Goal: Find specific page/section: Find specific page/section

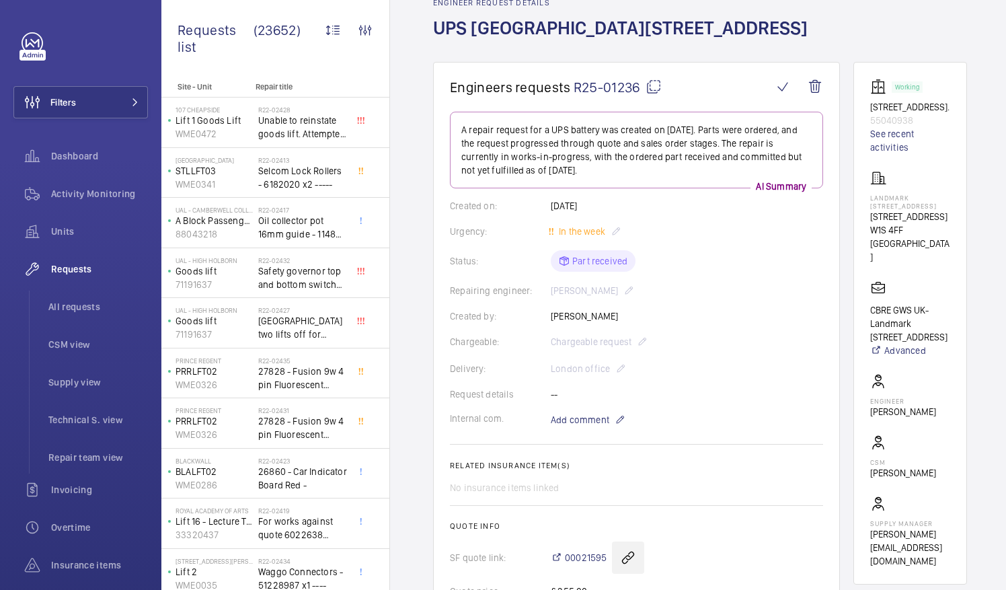
scroll to position [69, 0]
click at [653, 85] on mat-icon at bounding box center [654, 87] width 16 height 16
drag, startPoint x: 885, startPoint y: 198, endPoint x: 924, endPoint y: 207, distance: 40.0
click at [924, 207] on wm-front-card "Working [STREET_ADDRESS]. 55040938 See recent activities Landmark [STREET_ADDRE…" at bounding box center [911, 324] width 114 height 523
drag, startPoint x: 924, startPoint y: 207, endPoint x: 891, endPoint y: 203, distance: 33.3
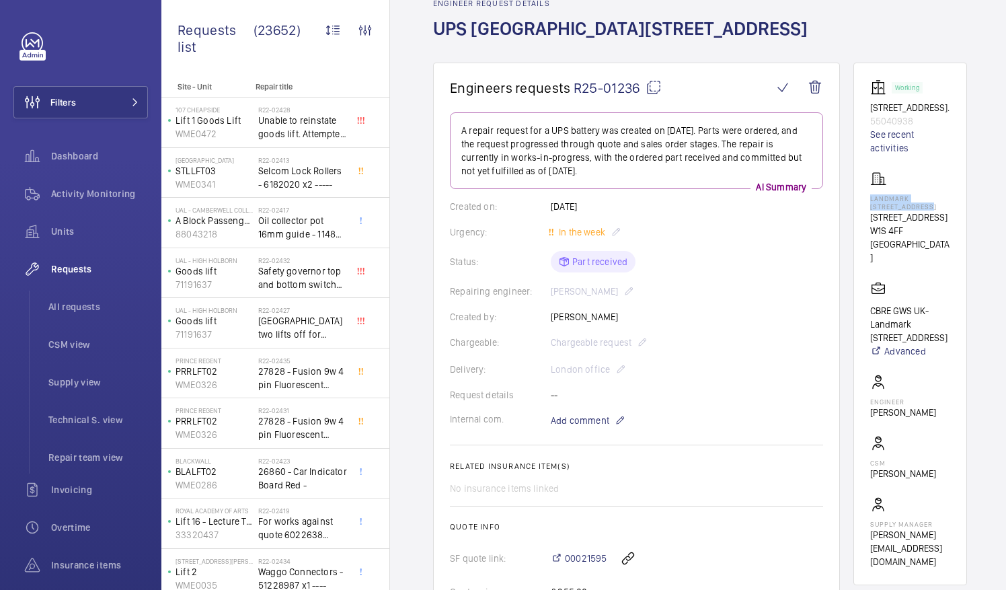
copy p "Landmark [STREET_ADDRESS]"
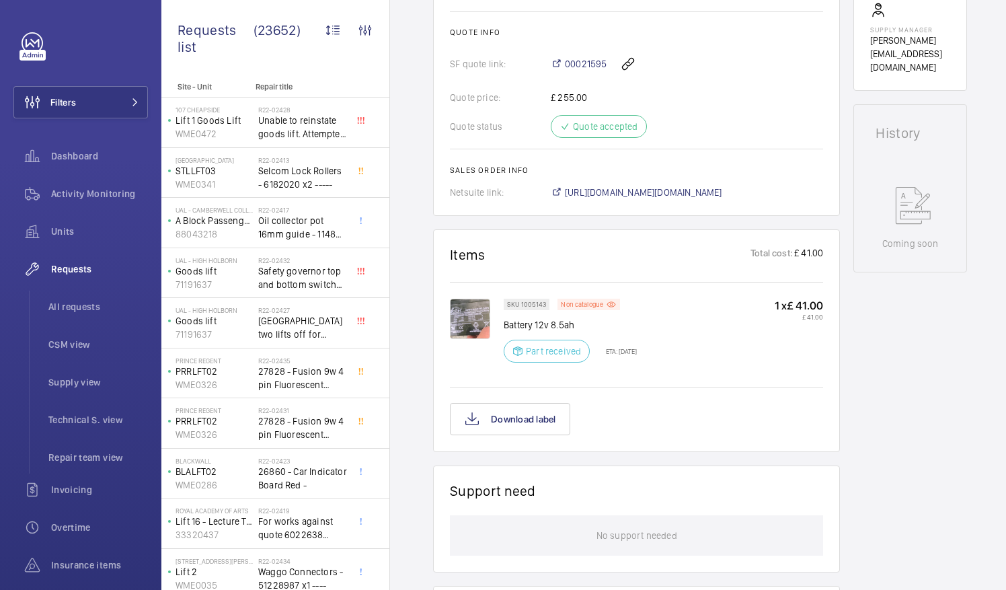
scroll to position [564, 0]
drag, startPoint x: 504, startPoint y: 321, endPoint x: 592, endPoint y: 320, distance: 88.1
click at [592, 320] on p "Battery 12v 8.5ah" at bounding box center [570, 324] width 133 height 13
drag, startPoint x: 592, startPoint y: 320, endPoint x: 558, endPoint y: 325, distance: 34.0
copy p "Battery 12v 8.5ah"
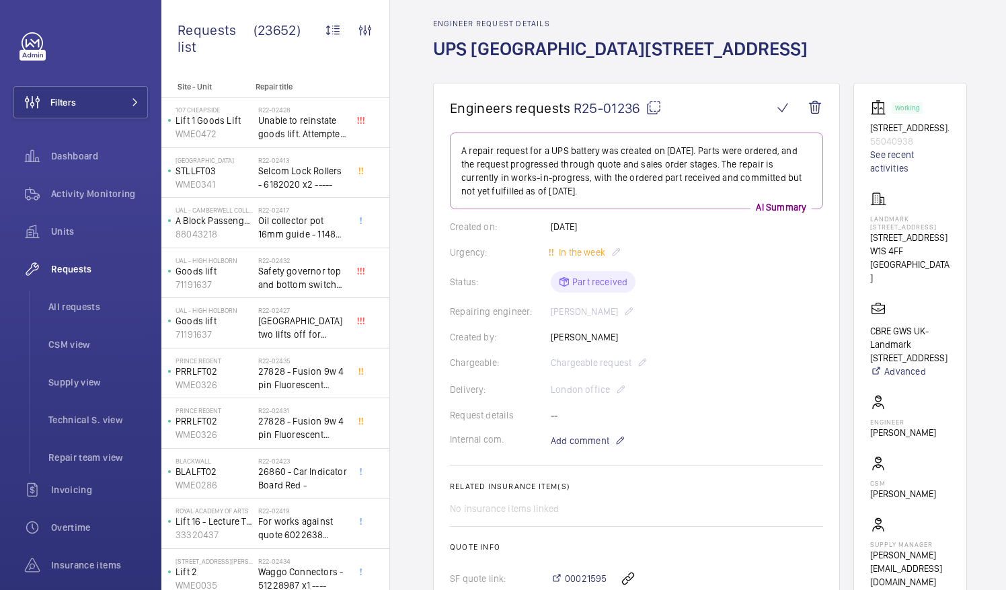
scroll to position [0, 0]
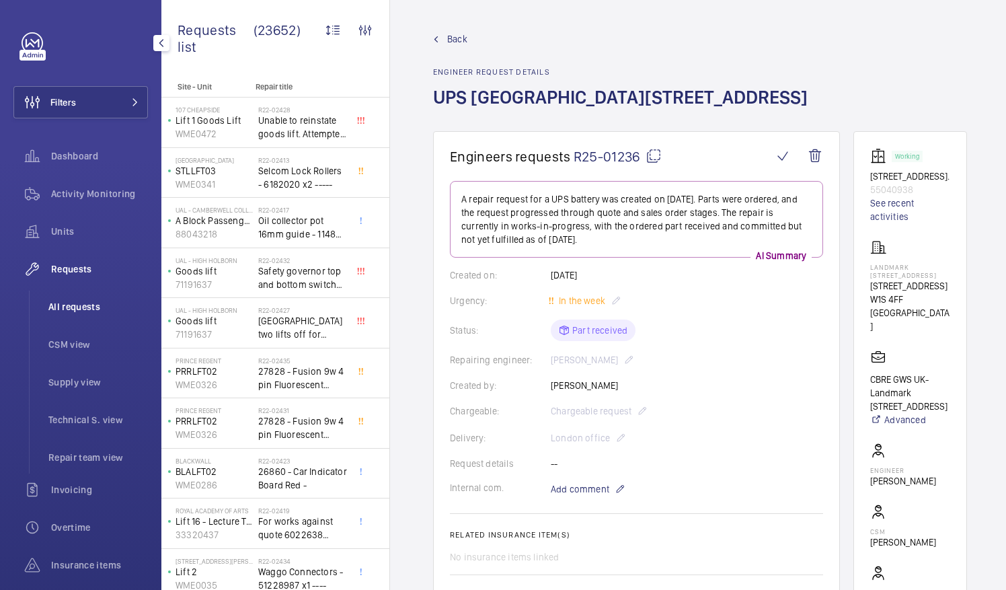
click at [75, 309] on span "All requests" at bounding box center [98, 306] width 100 height 13
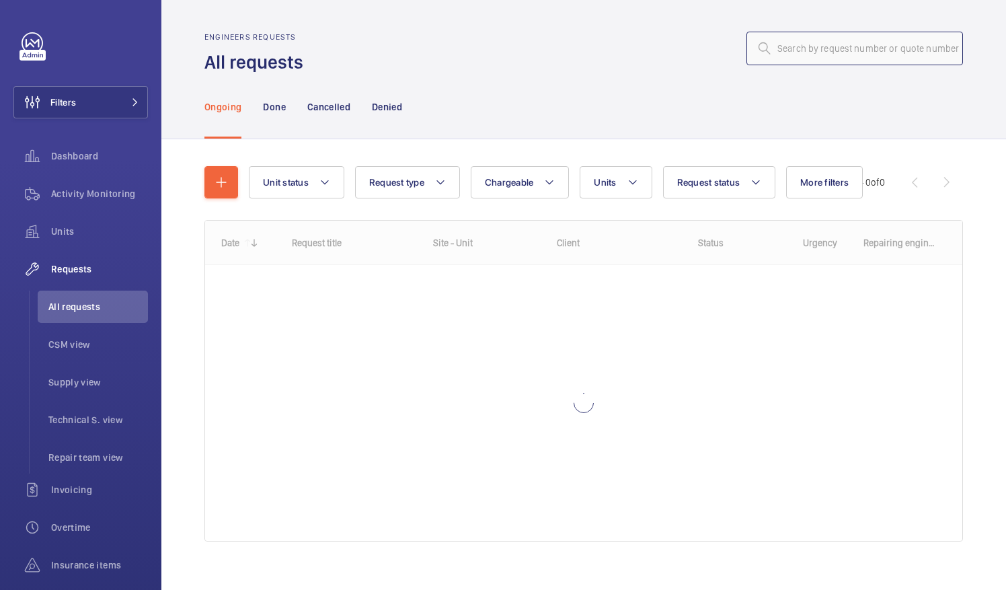
click at [790, 48] on input "text" at bounding box center [855, 49] width 217 height 34
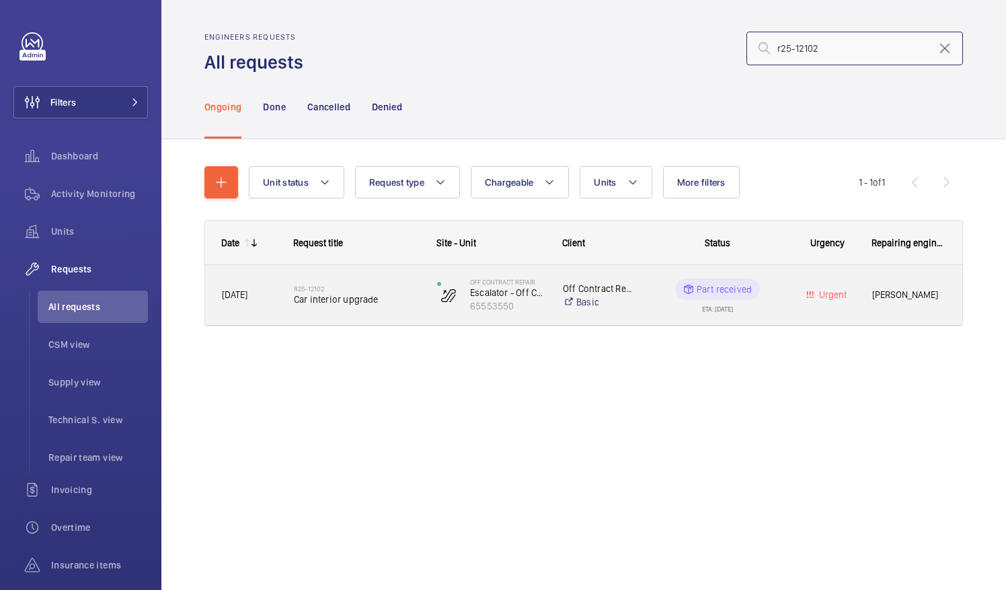
type input "r25-12102"
click at [345, 301] on span "Car interior upgrade" at bounding box center [357, 299] width 126 height 13
